Goal: Information Seeking & Learning: Learn about a topic

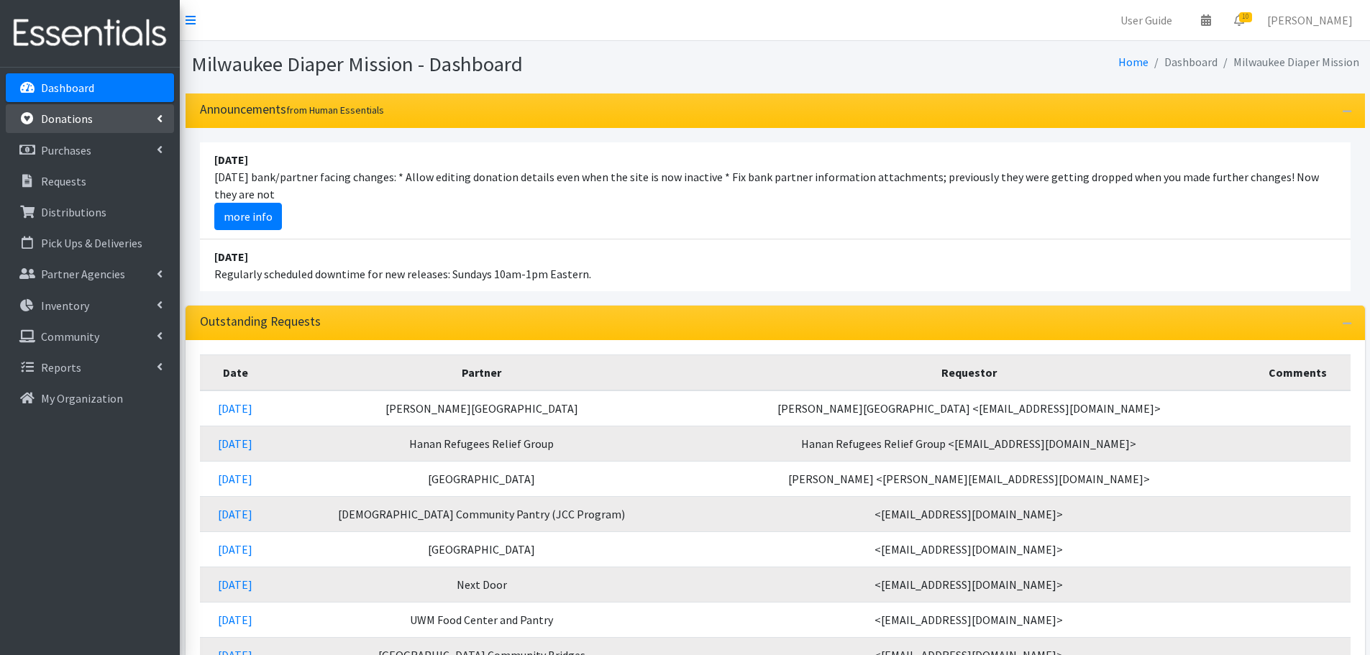
click at [63, 128] on link "Donations" at bounding box center [90, 118] width 168 height 29
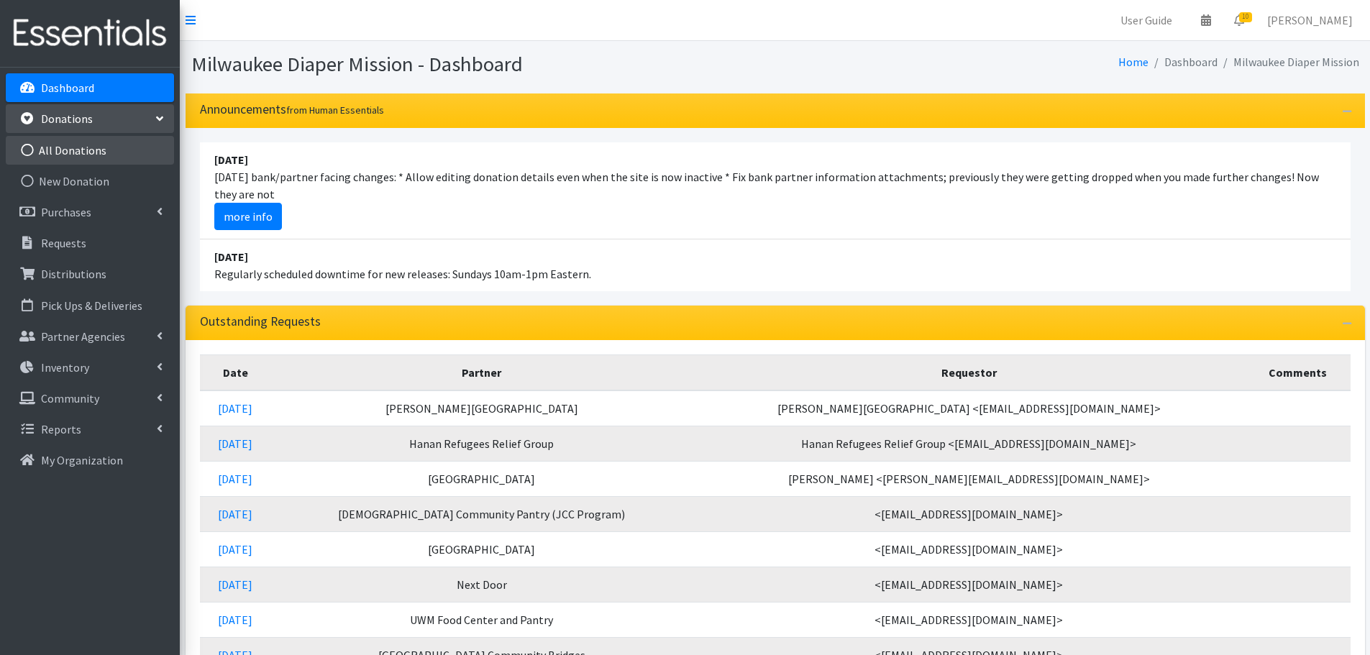
click at [62, 156] on link "All Donations" at bounding box center [90, 150] width 168 height 29
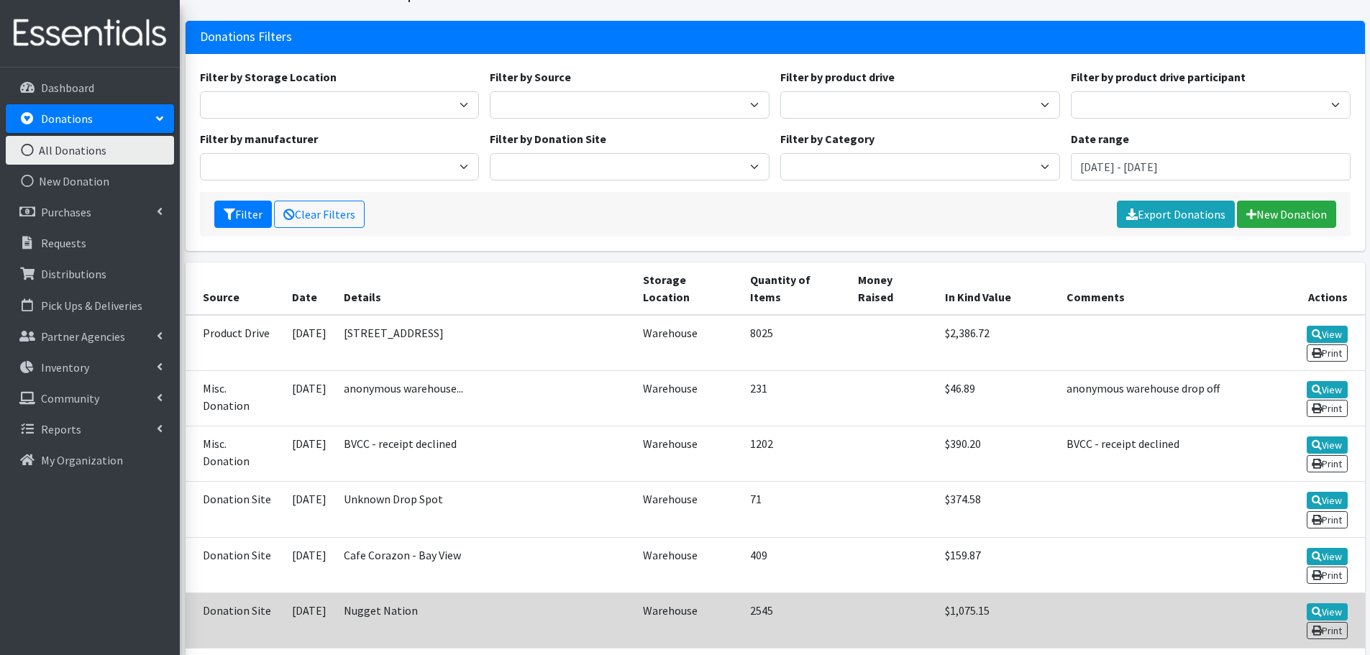
scroll to position [43, 0]
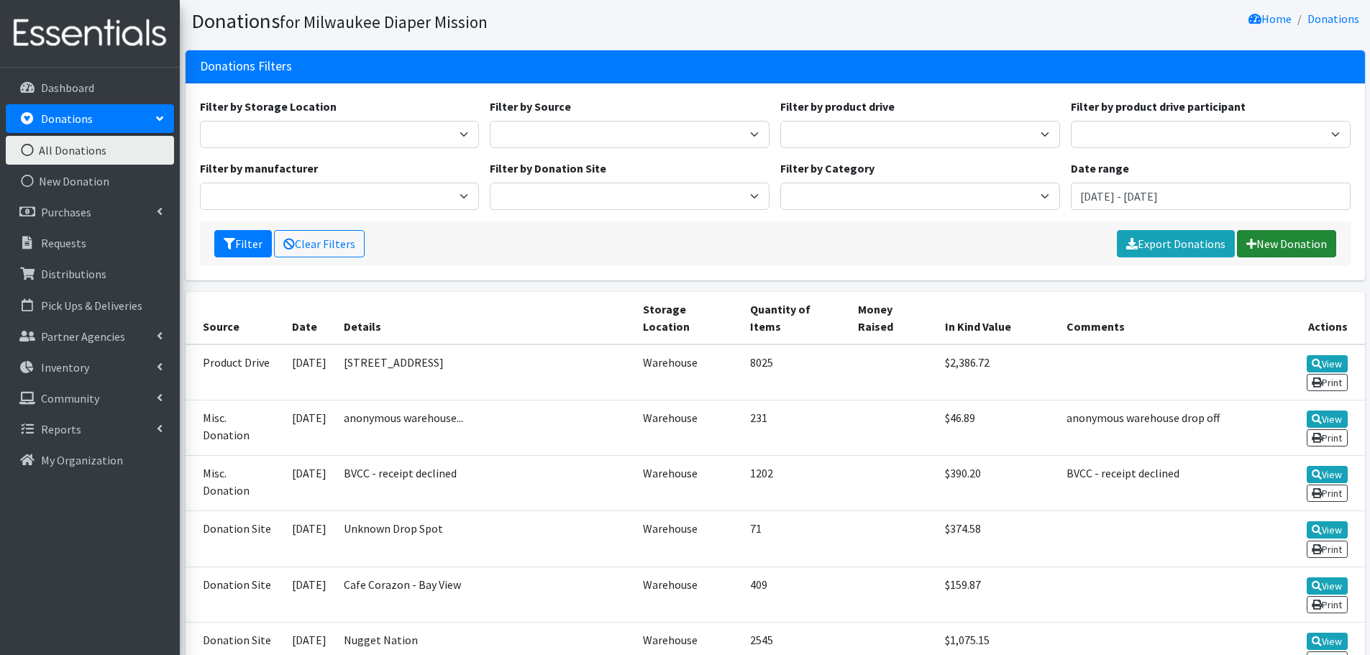
click at [1313, 236] on link "New Donation" at bounding box center [1286, 243] width 99 height 27
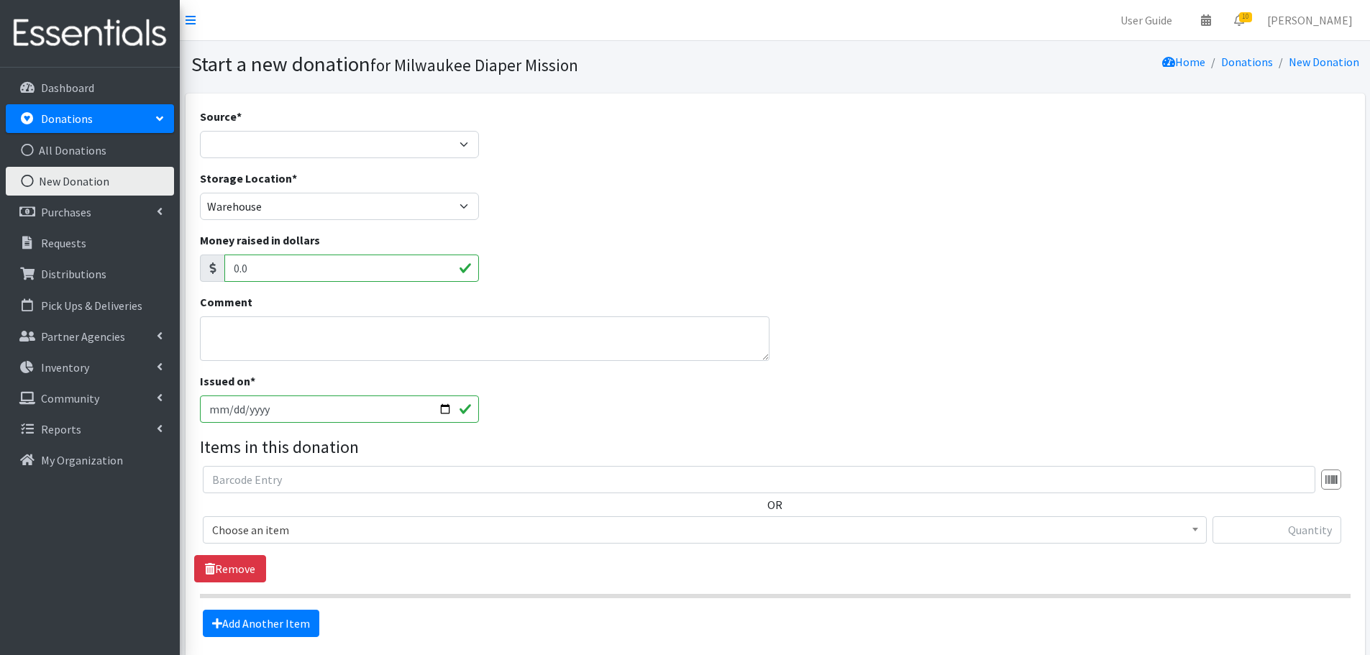
scroll to position [129, 0]
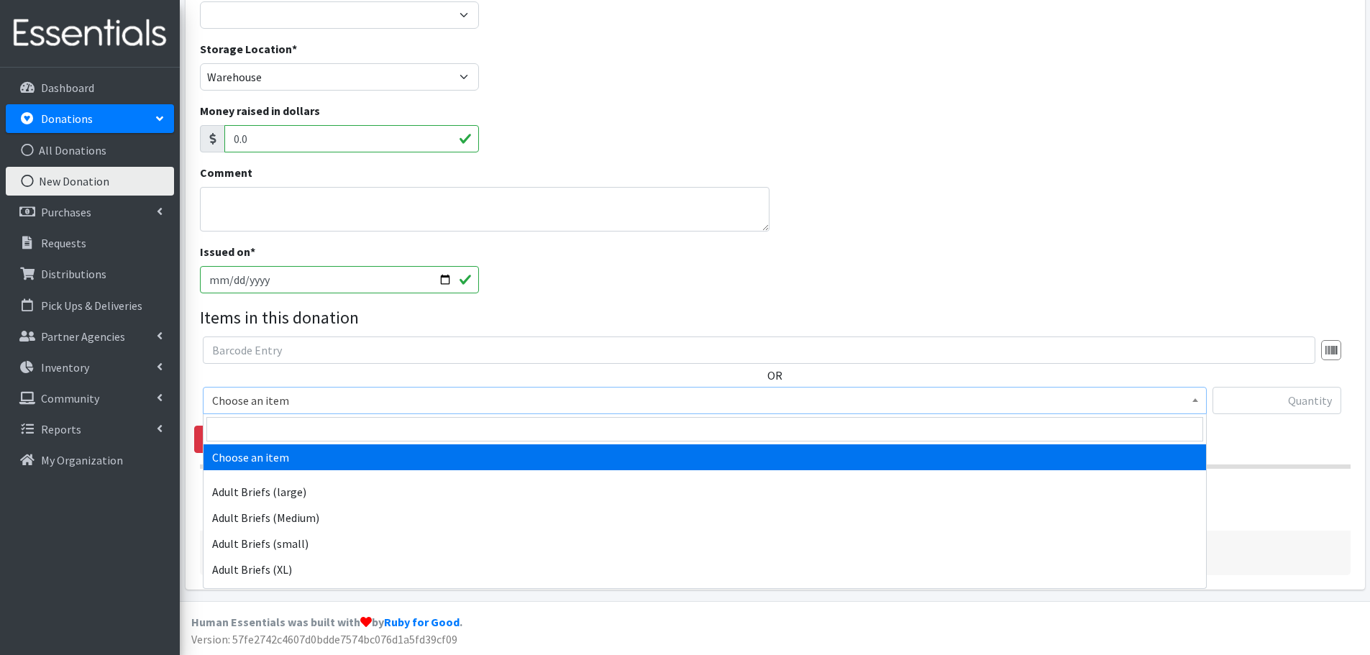
click at [697, 395] on span "Choose an item" at bounding box center [704, 401] width 985 height 20
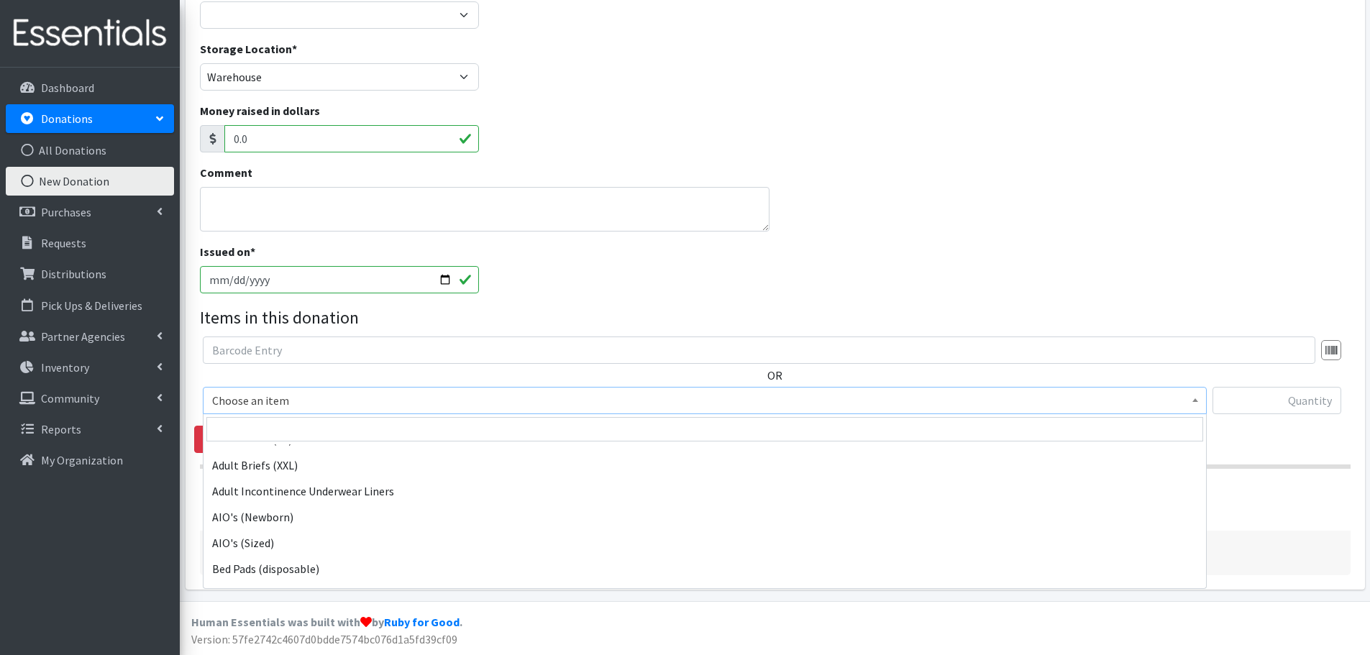
scroll to position [157, 0]
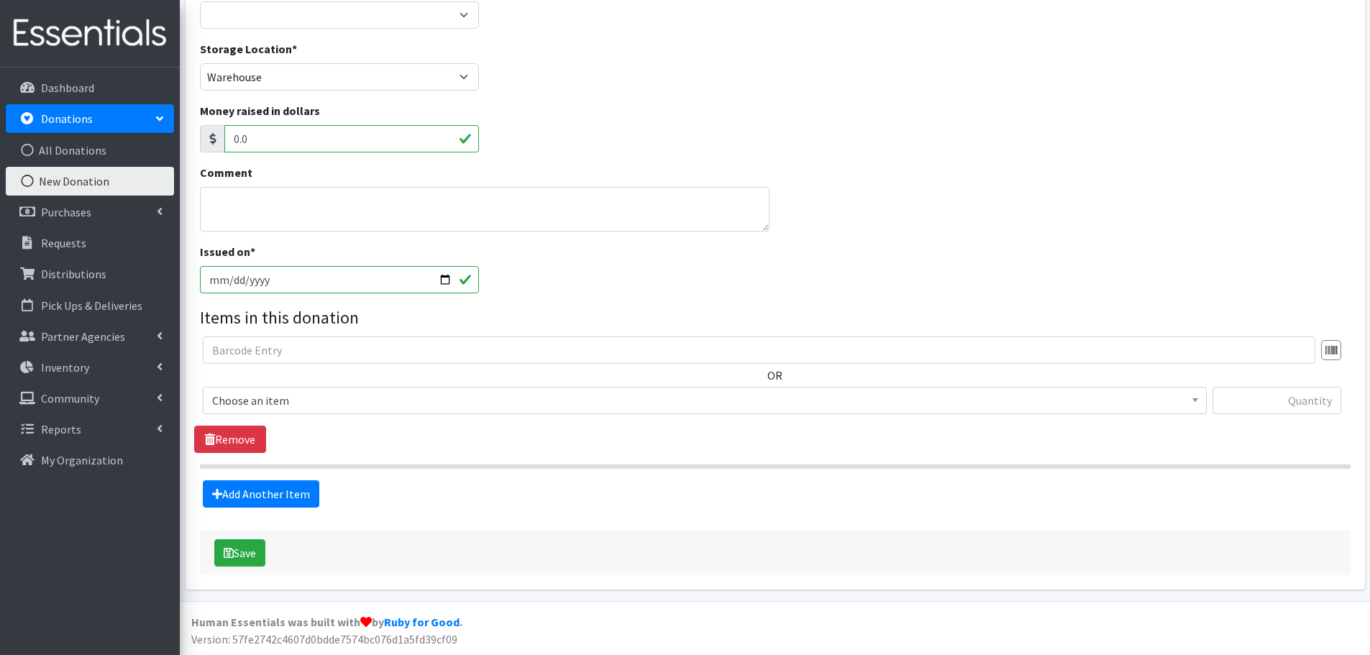
click at [811, 240] on div "Comment" at bounding box center [775, 203] width 1162 height 79
click at [86, 208] on p "Purchases" at bounding box center [66, 212] width 50 height 14
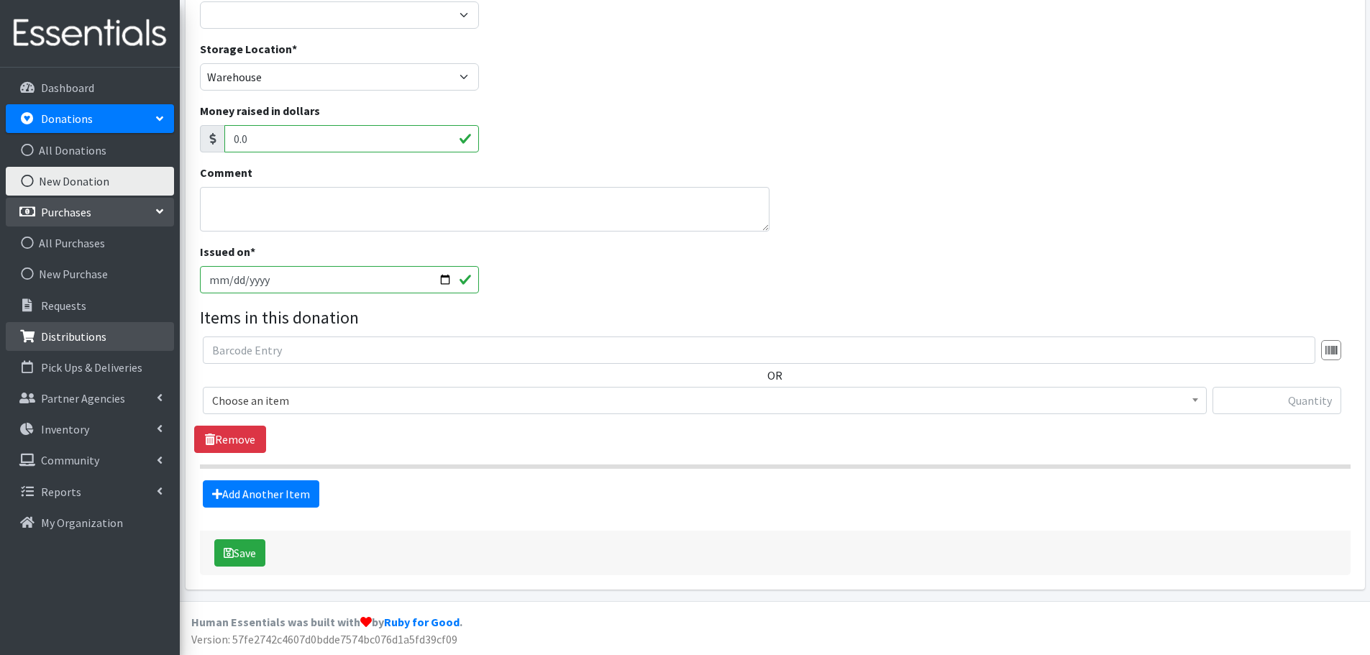
click at [104, 332] on link "Distributions" at bounding box center [90, 336] width 168 height 29
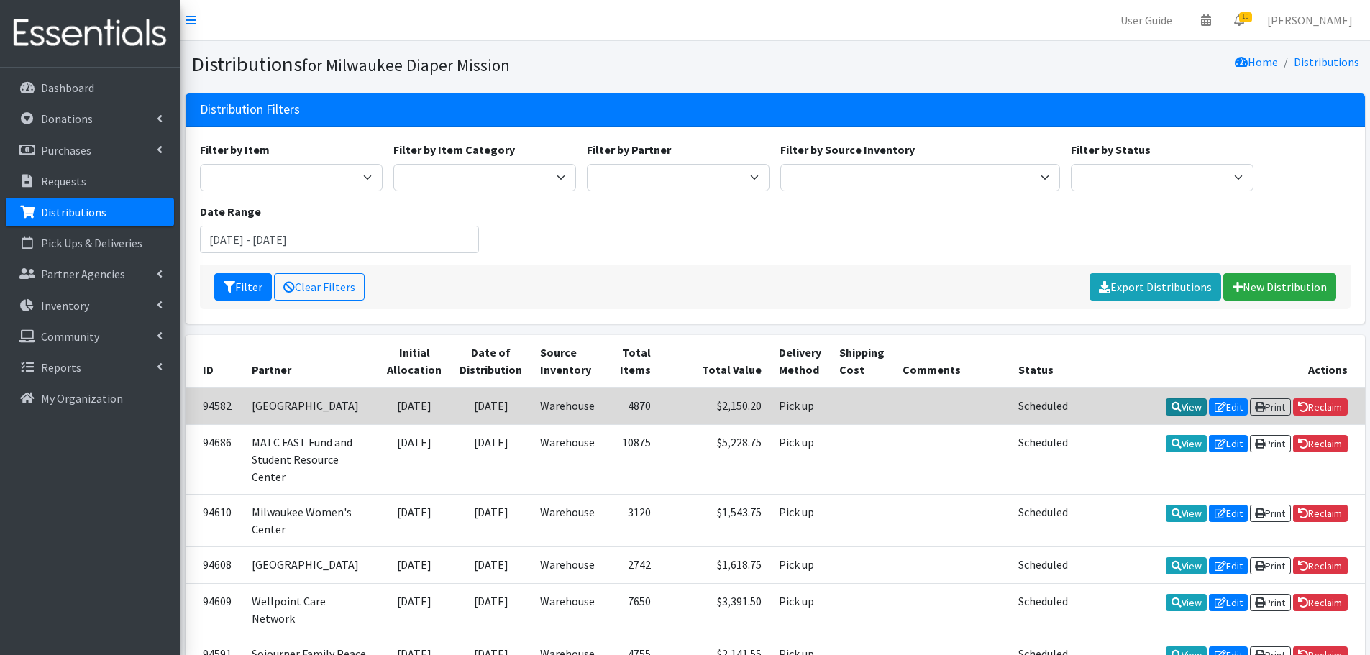
click at [1182, 409] on link "View" at bounding box center [1186, 406] width 41 height 17
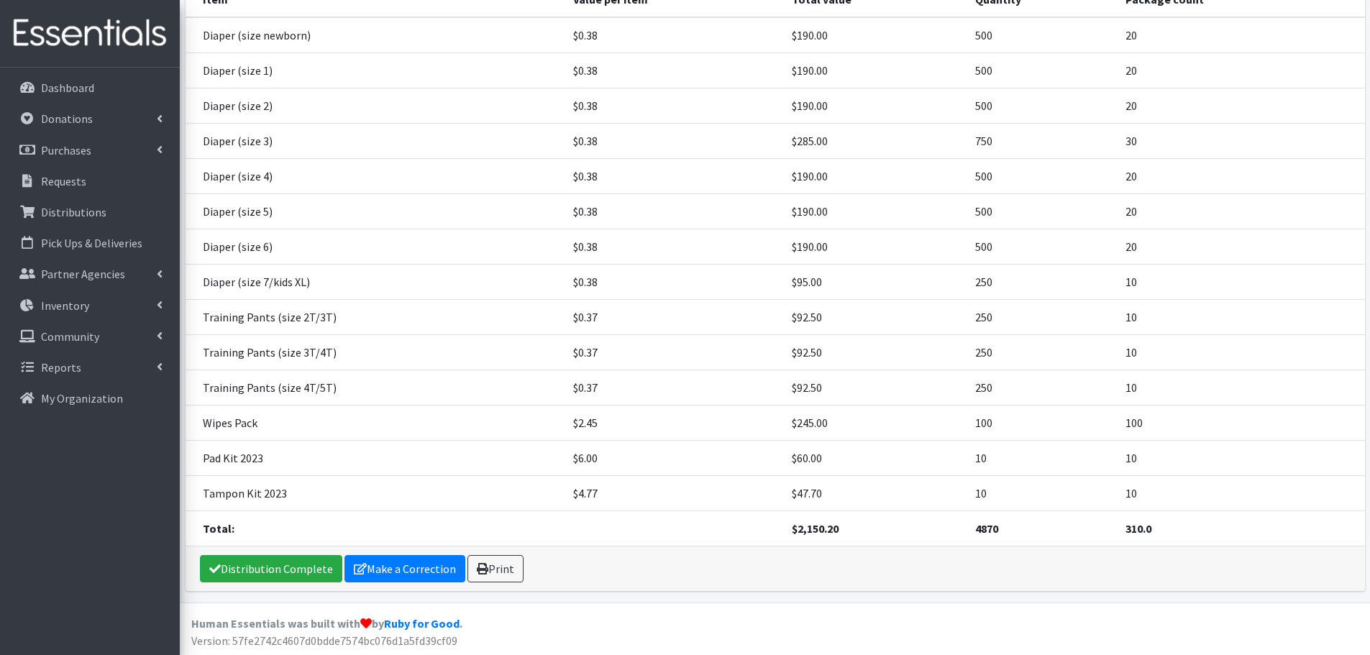
scroll to position [195, 0]
click at [43, 303] on p "Inventory" at bounding box center [65, 305] width 48 height 14
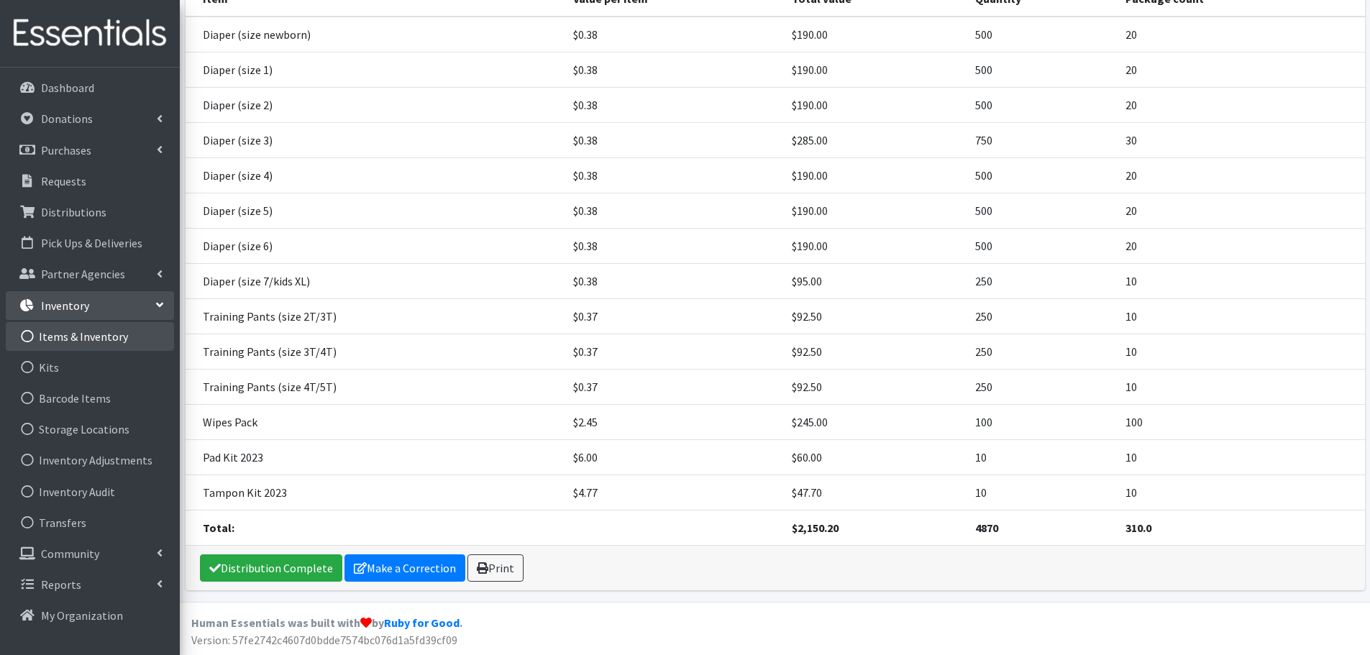
click at [55, 337] on link "Items & Inventory" at bounding box center [90, 336] width 168 height 29
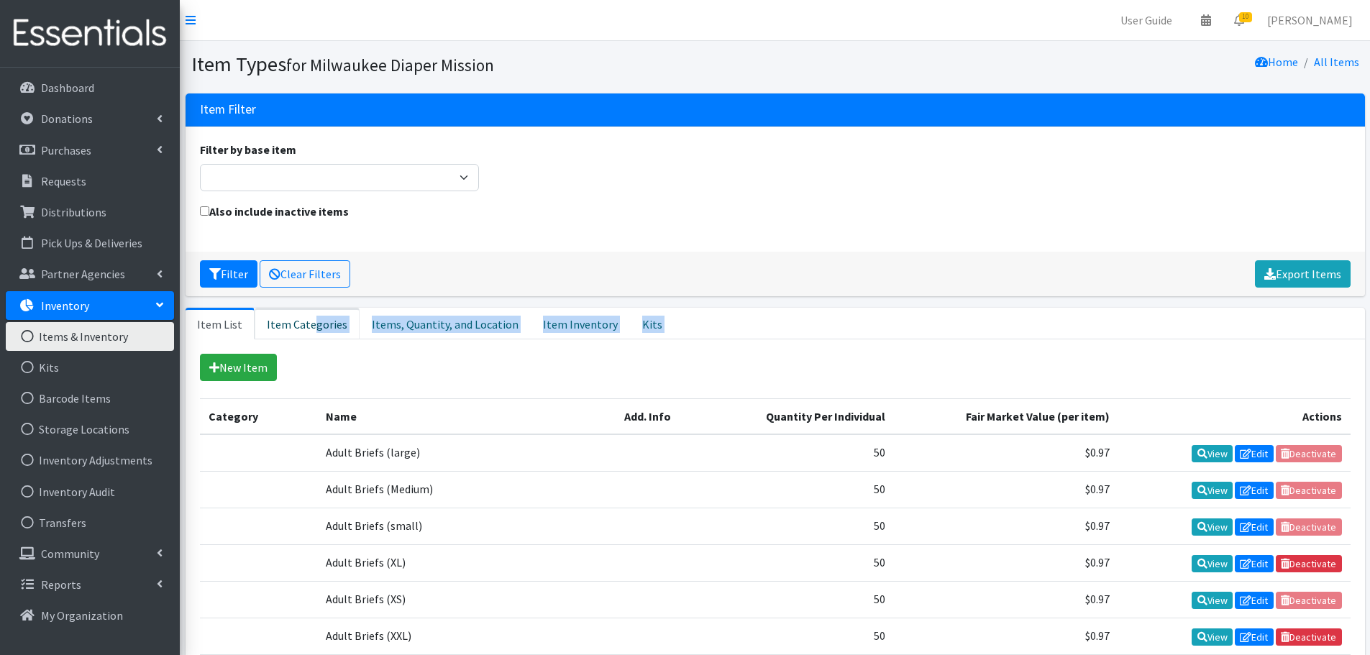
drag, startPoint x: 314, startPoint y: 339, endPoint x: 306, endPoint y: 325, distance: 16.4
click at [306, 325] on link "Item Categories" at bounding box center [307, 324] width 105 height 32
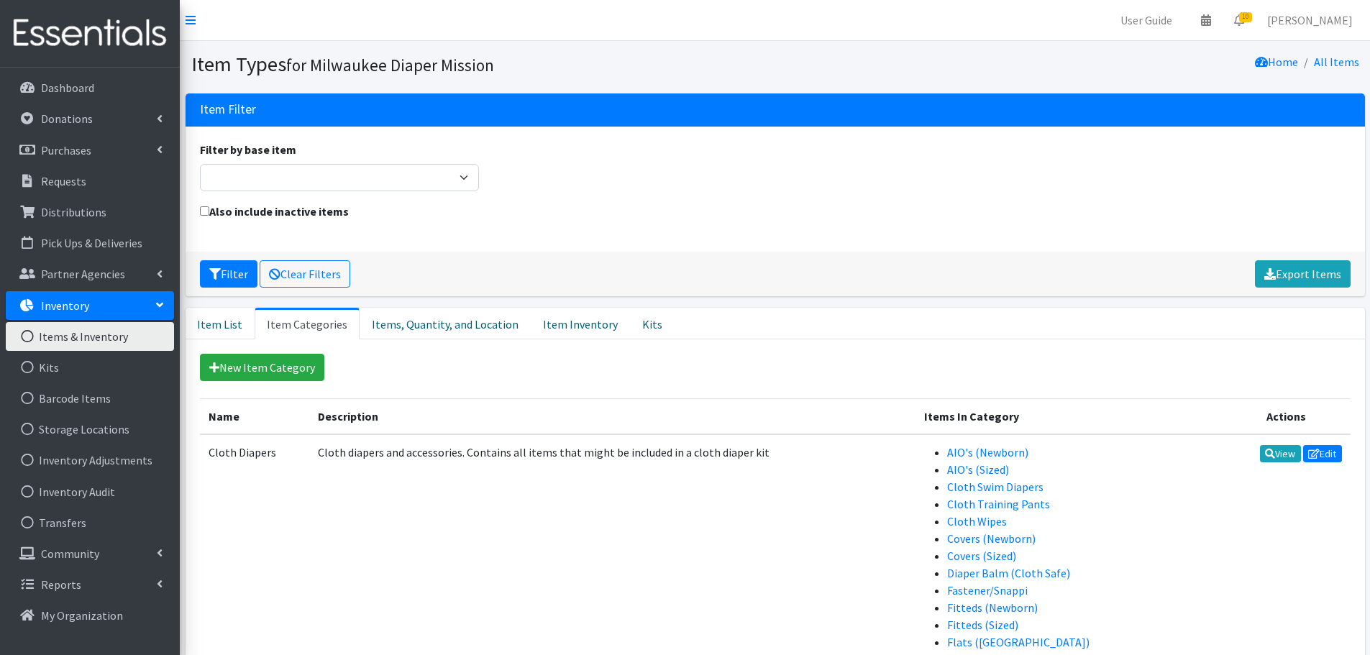
click at [471, 416] on th "Description" at bounding box center [612, 416] width 606 height 36
click at [366, 329] on link "Items, Quantity, and Location" at bounding box center [445, 324] width 171 height 32
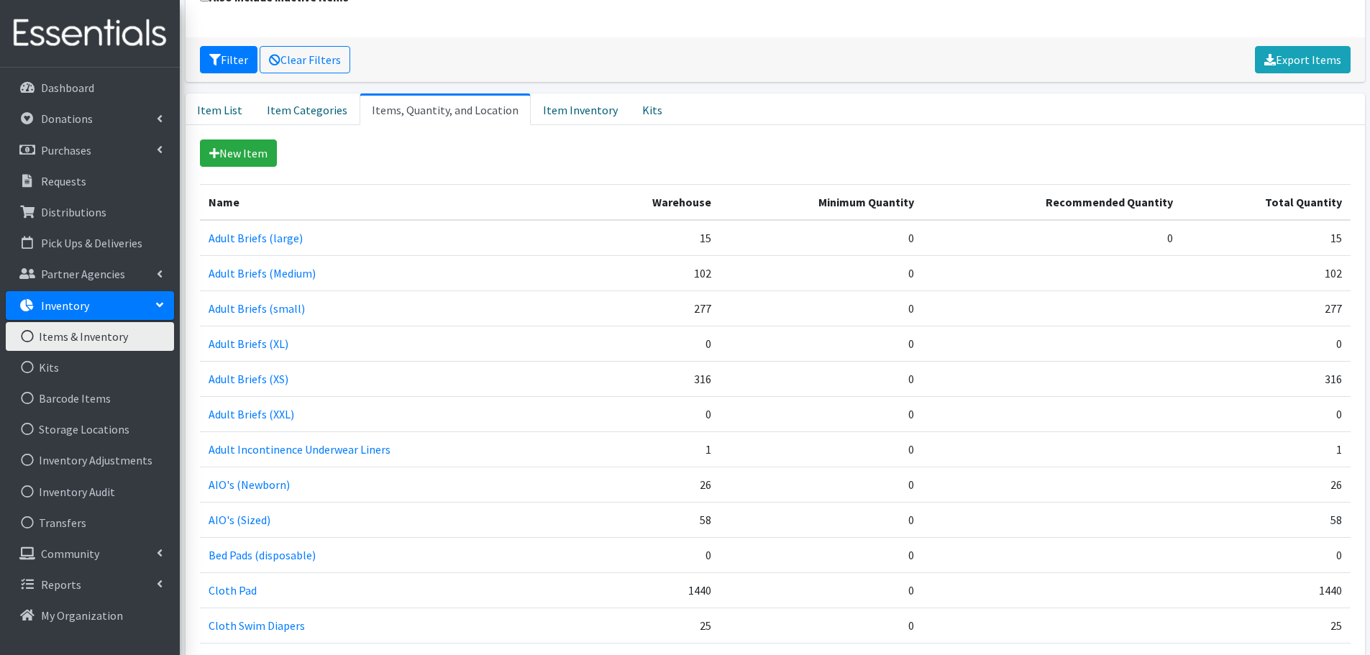
scroll to position [224, 0]
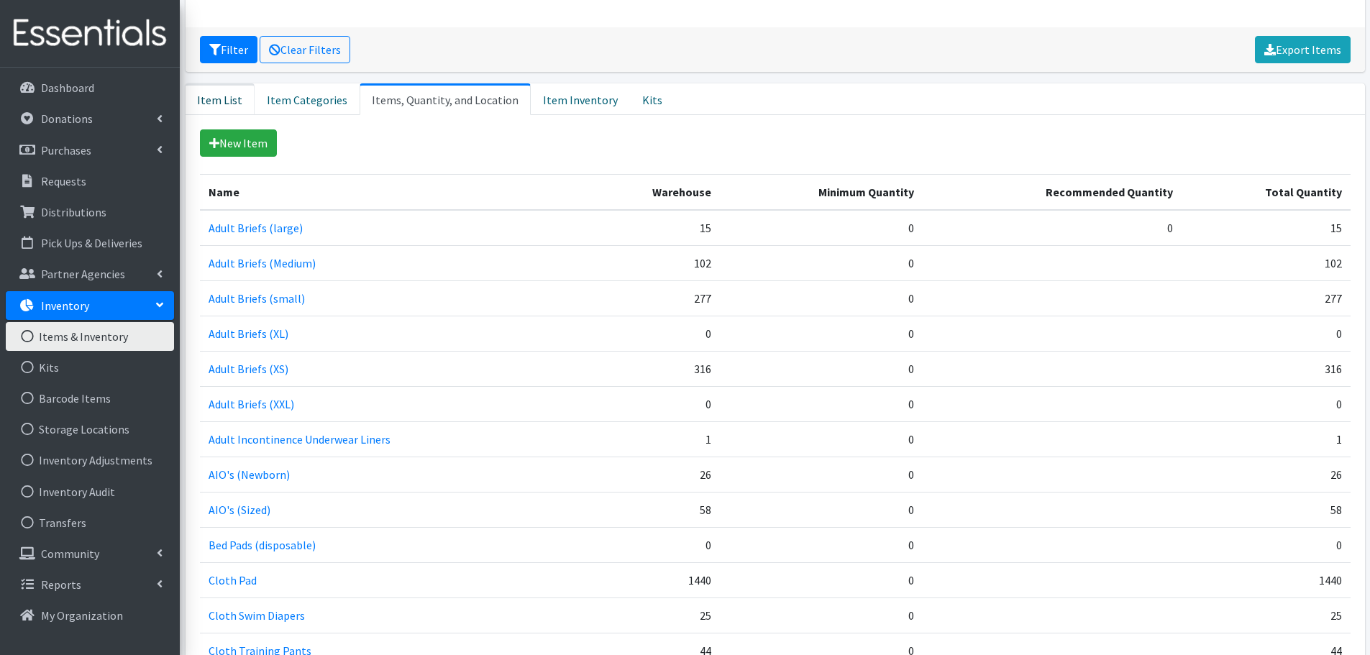
click at [224, 96] on link "Item List" at bounding box center [220, 99] width 69 height 32
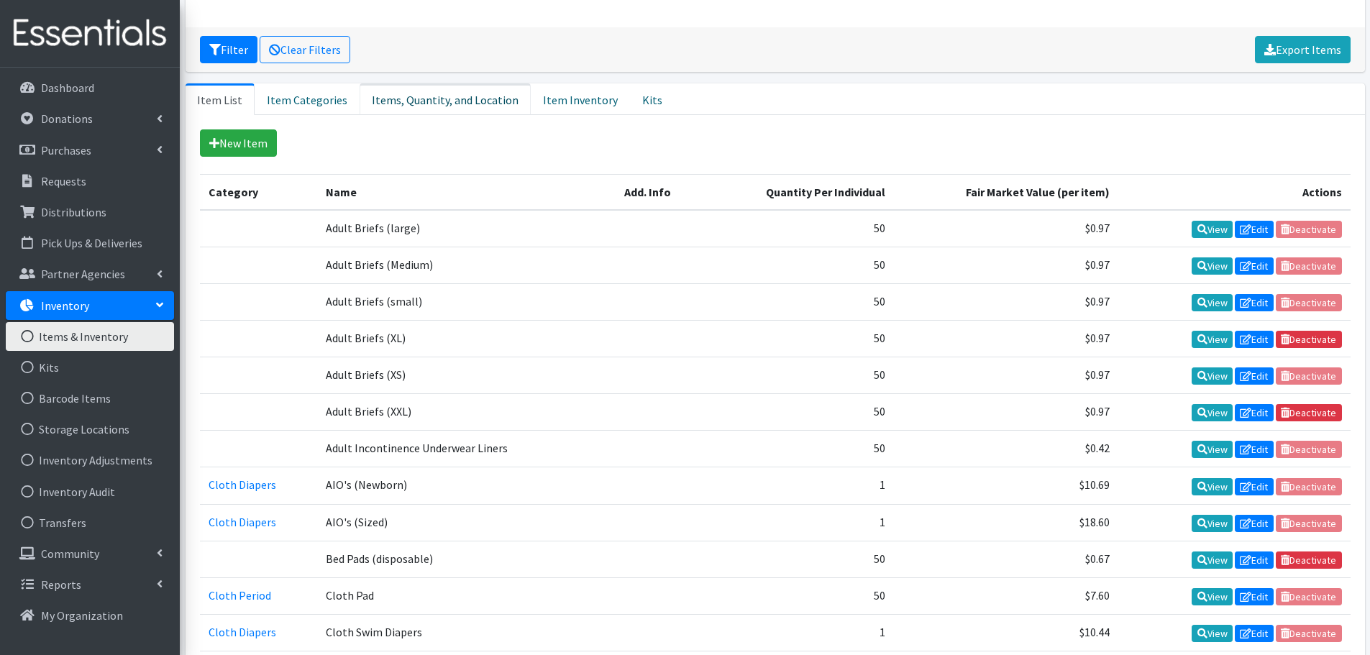
click at [418, 89] on link "Items, Quantity, and Location" at bounding box center [445, 99] width 171 height 32
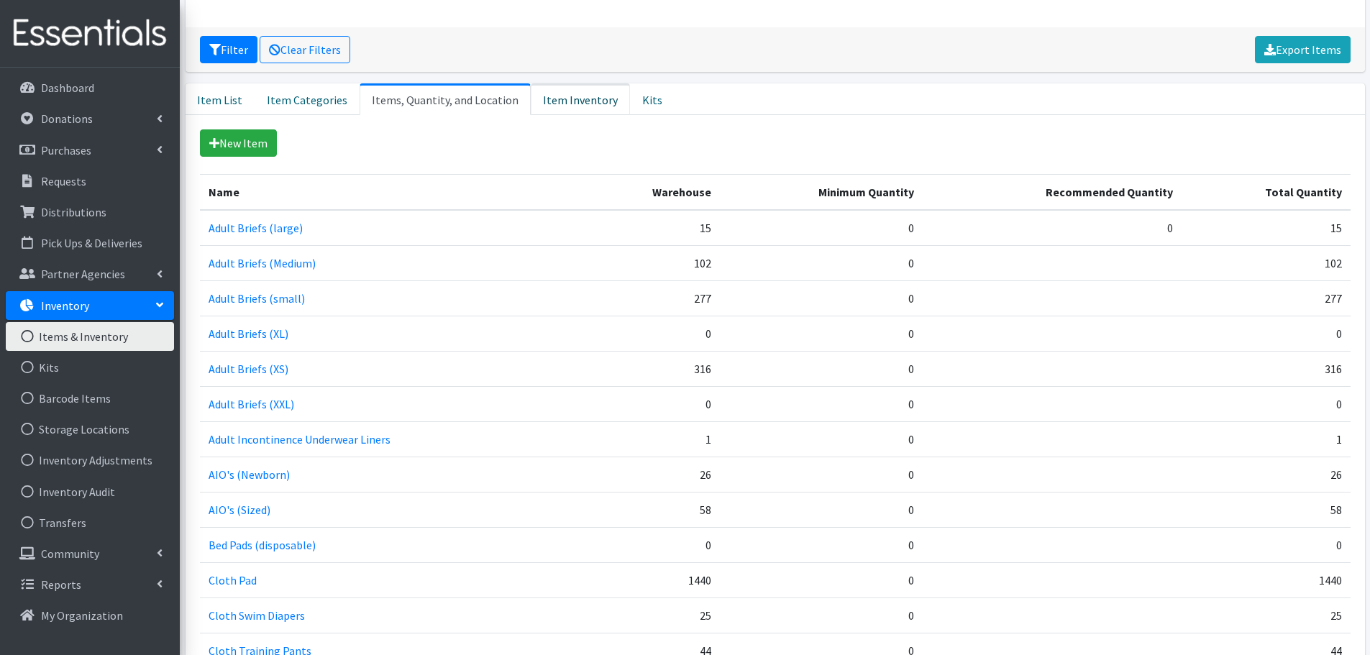
click at [548, 98] on link "Item Inventory" at bounding box center [580, 99] width 99 height 32
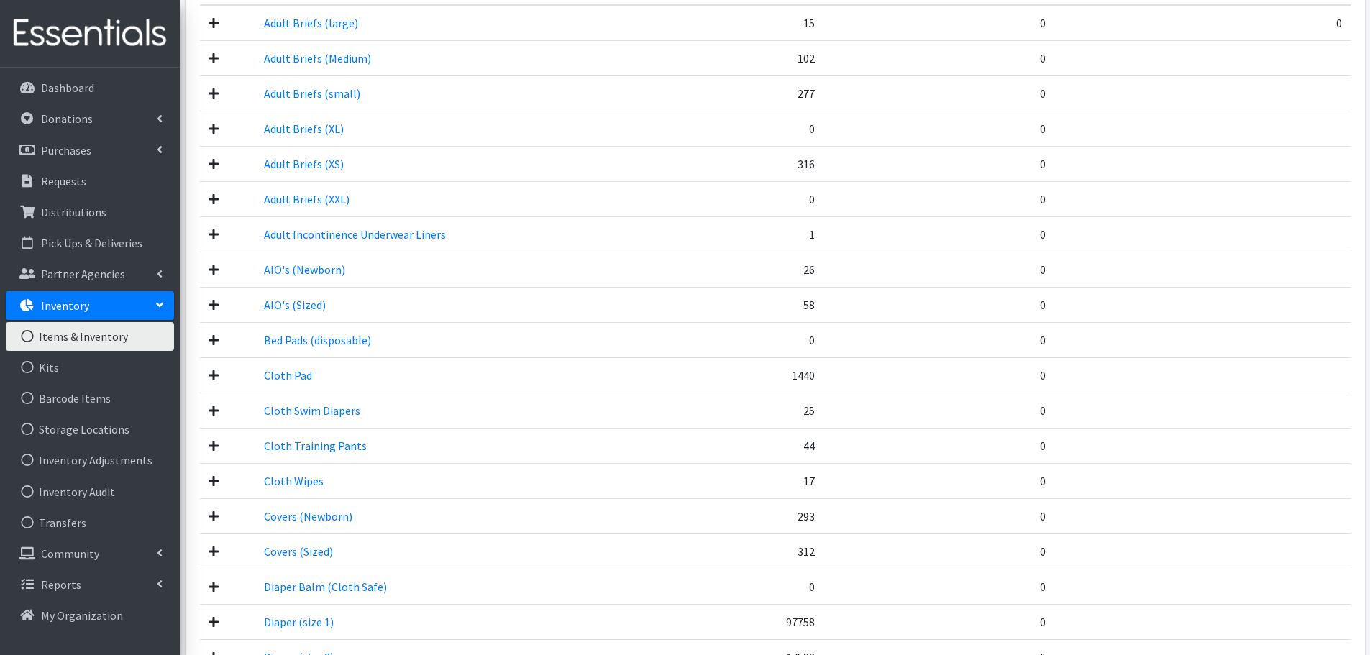
scroll to position [429, 0]
click at [211, 167] on icon at bounding box center [214, 165] width 10 height 12
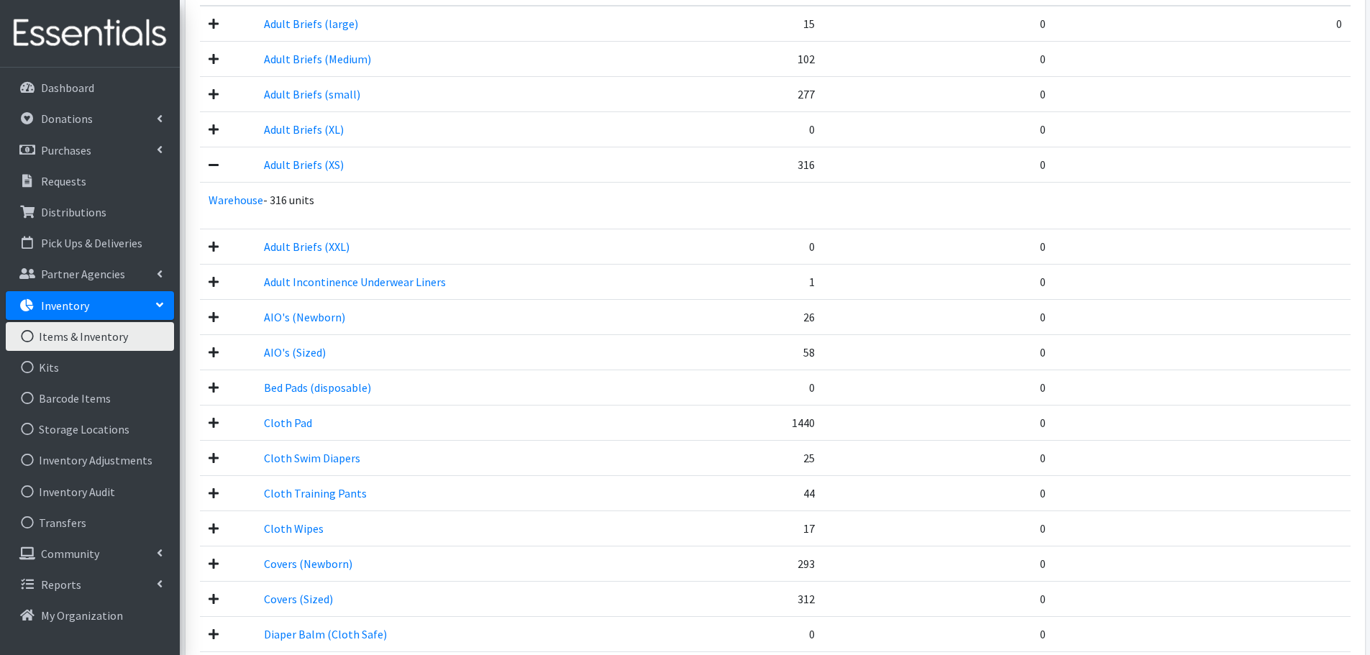
click at [211, 167] on icon at bounding box center [214, 165] width 10 height 12
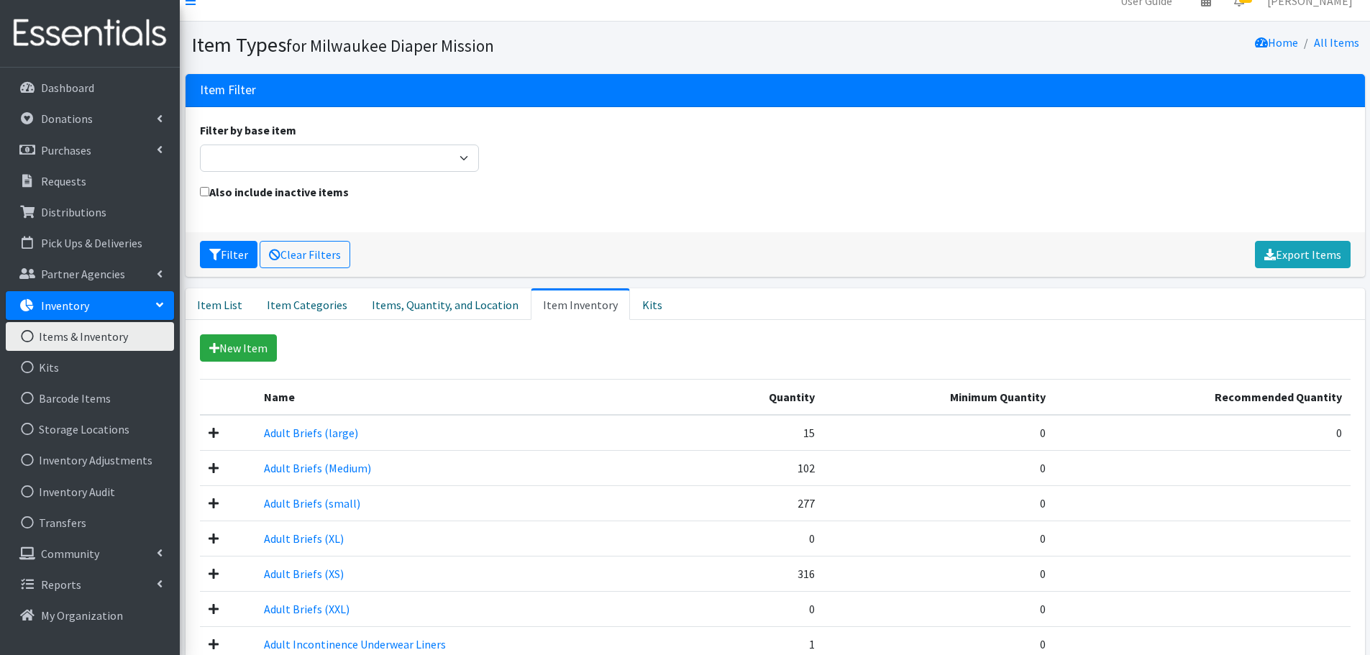
scroll to position [0, 0]
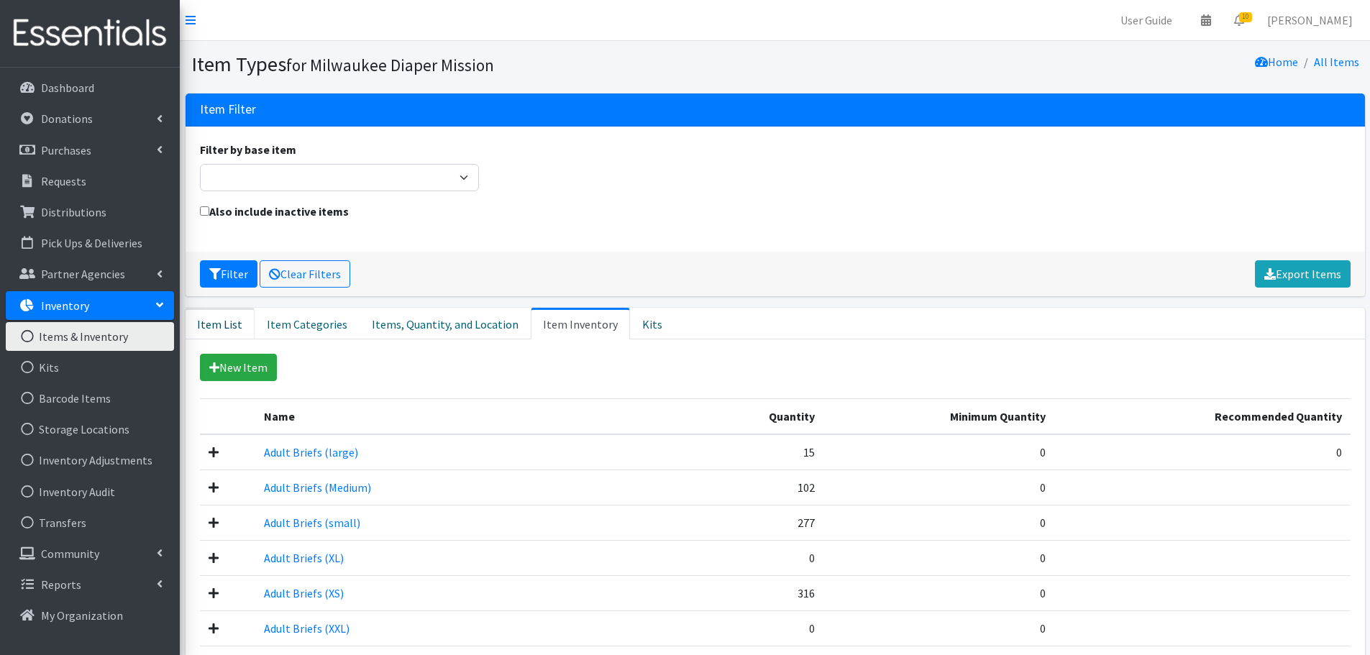
click at [223, 318] on link "Item List" at bounding box center [220, 324] width 69 height 32
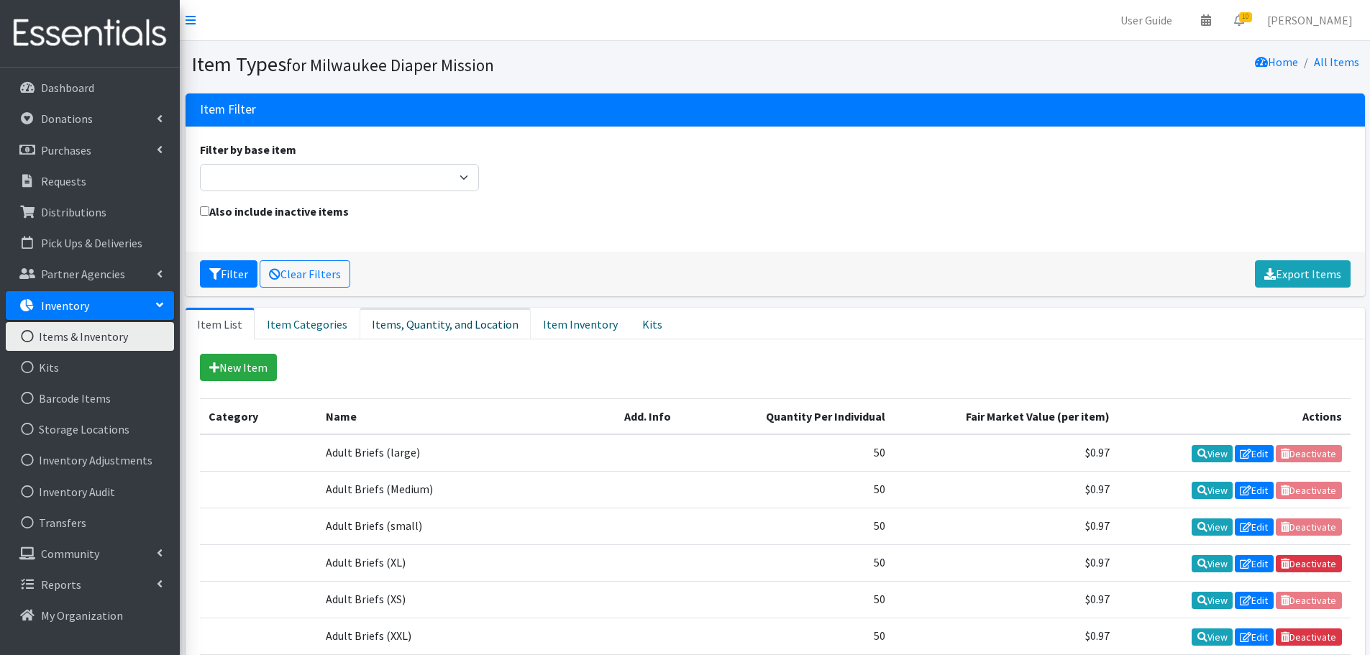
click at [462, 319] on link "Items, Quantity, and Location" at bounding box center [445, 324] width 171 height 32
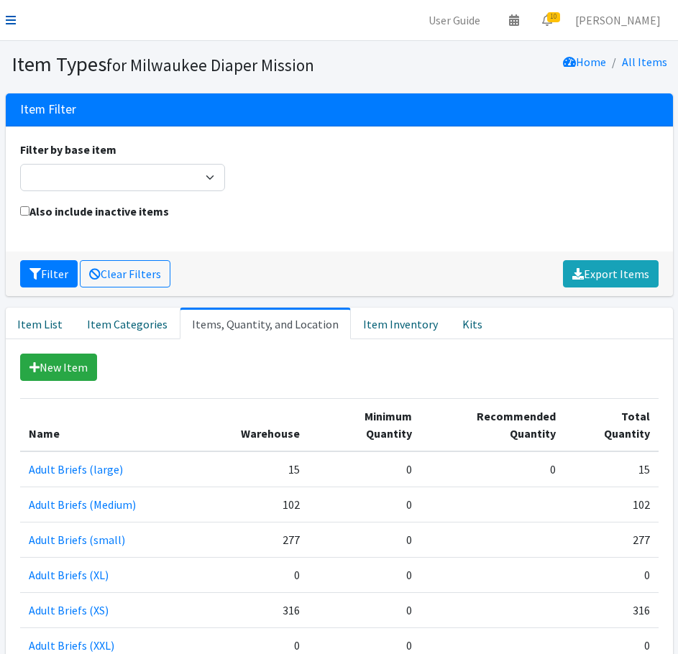
click at [8, 27] on link at bounding box center [11, 20] width 10 height 17
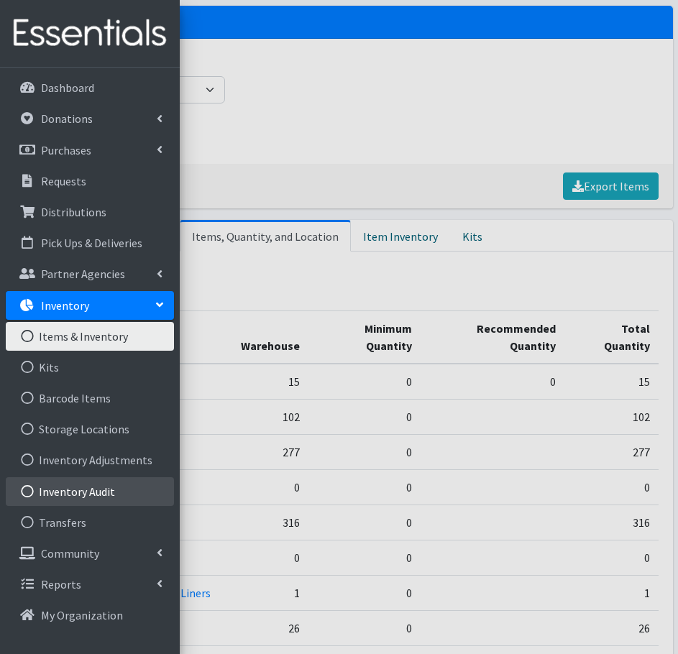
scroll to position [88, 0]
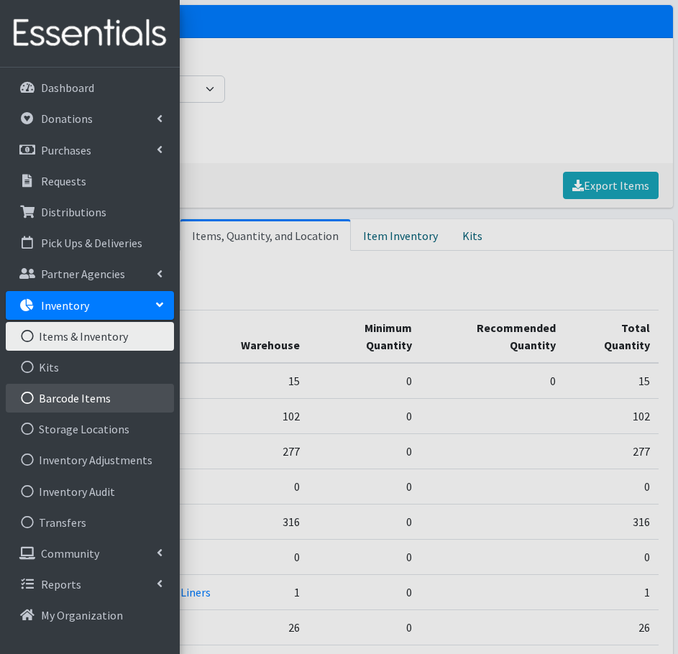
click at [86, 401] on link "Barcode Items" at bounding box center [90, 398] width 168 height 29
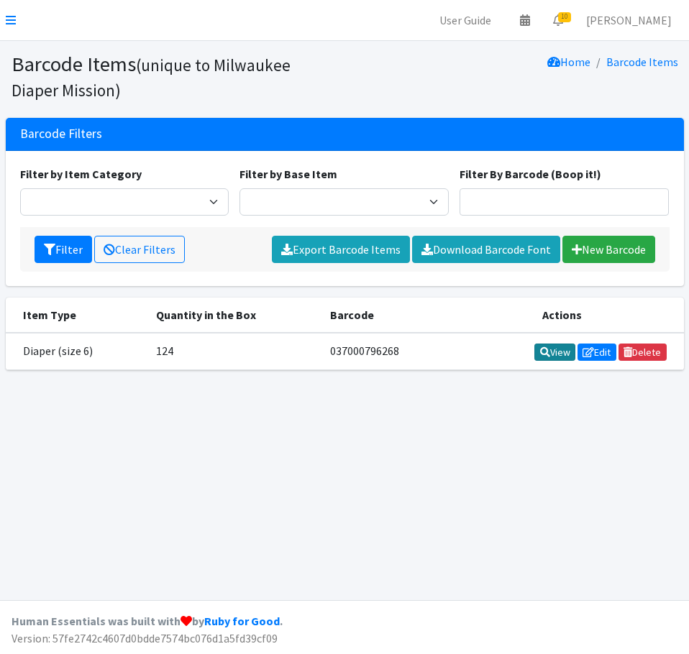
click at [540, 354] on icon at bounding box center [545, 352] width 10 height 10
